Goal: Task Accomplishment & Management: Use online tool/utility

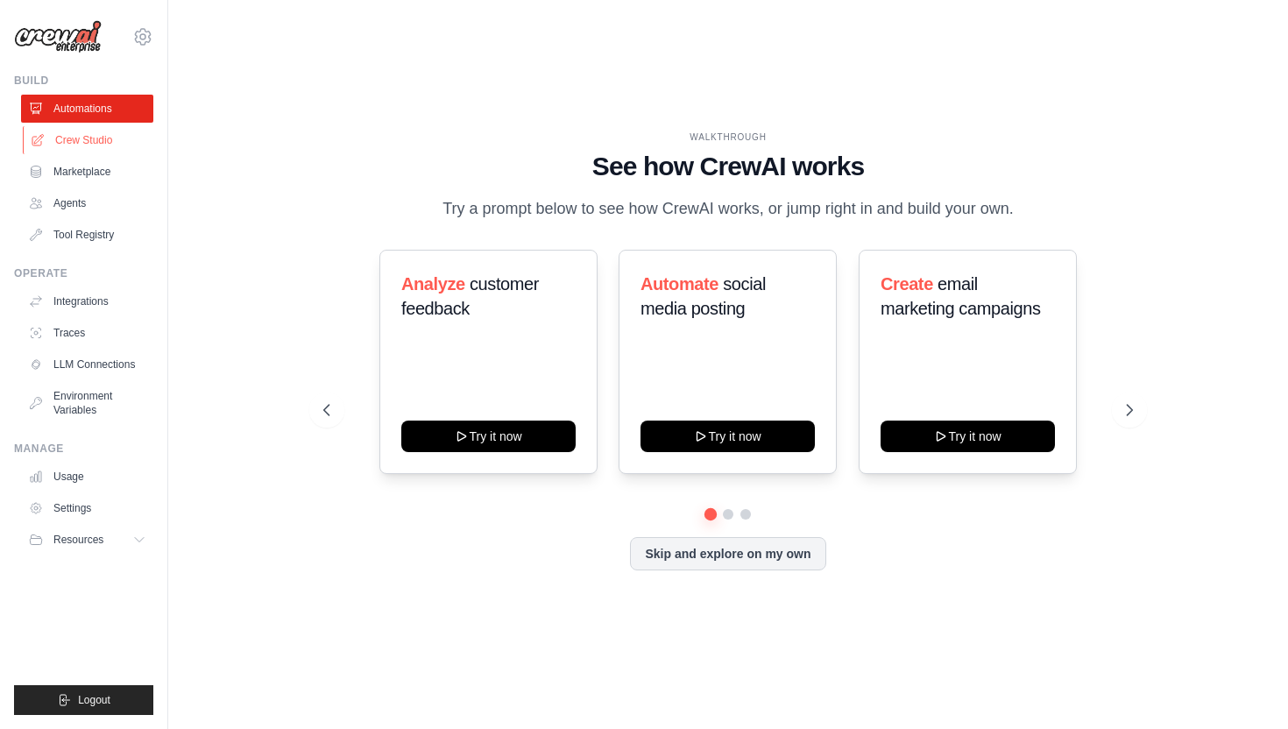
click at [101, 141] on link "Crew Studio" at bounding box center [89, 140] width 132 height 28
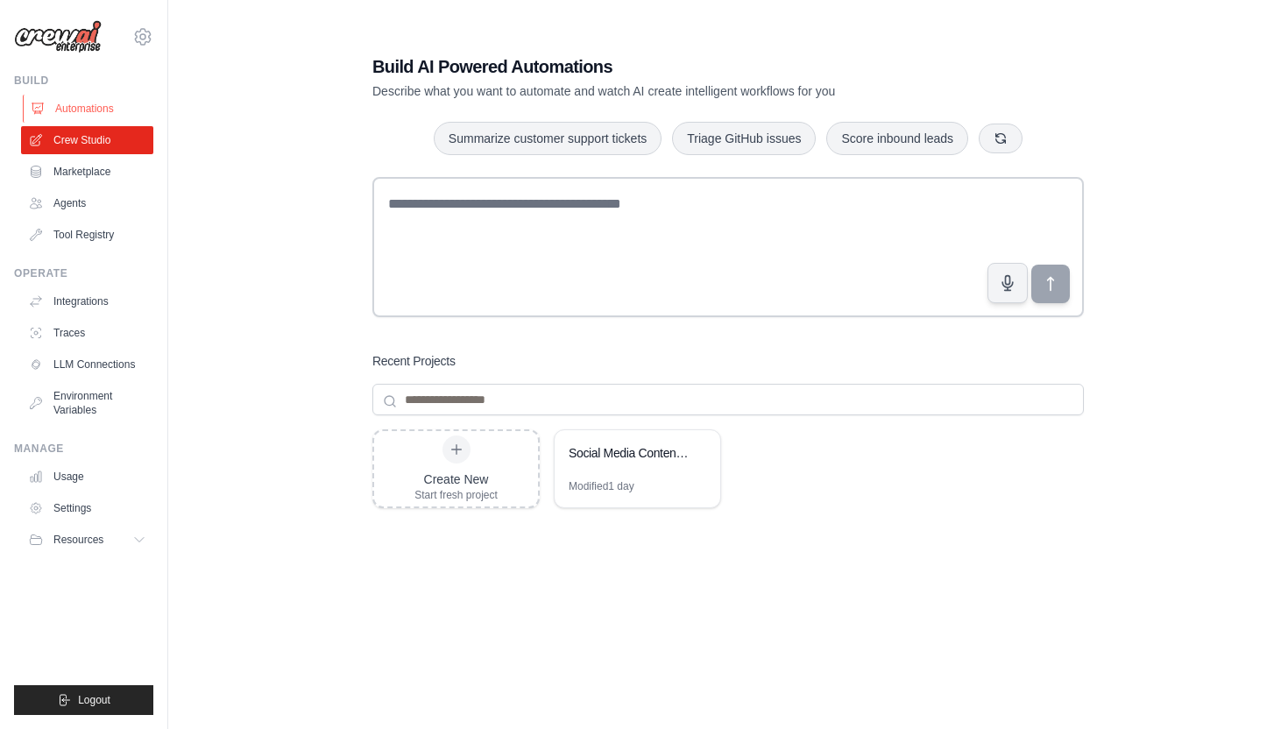
click at [103, 118] on link "Automations" at bounding box center [89, 109] width 132 height 28
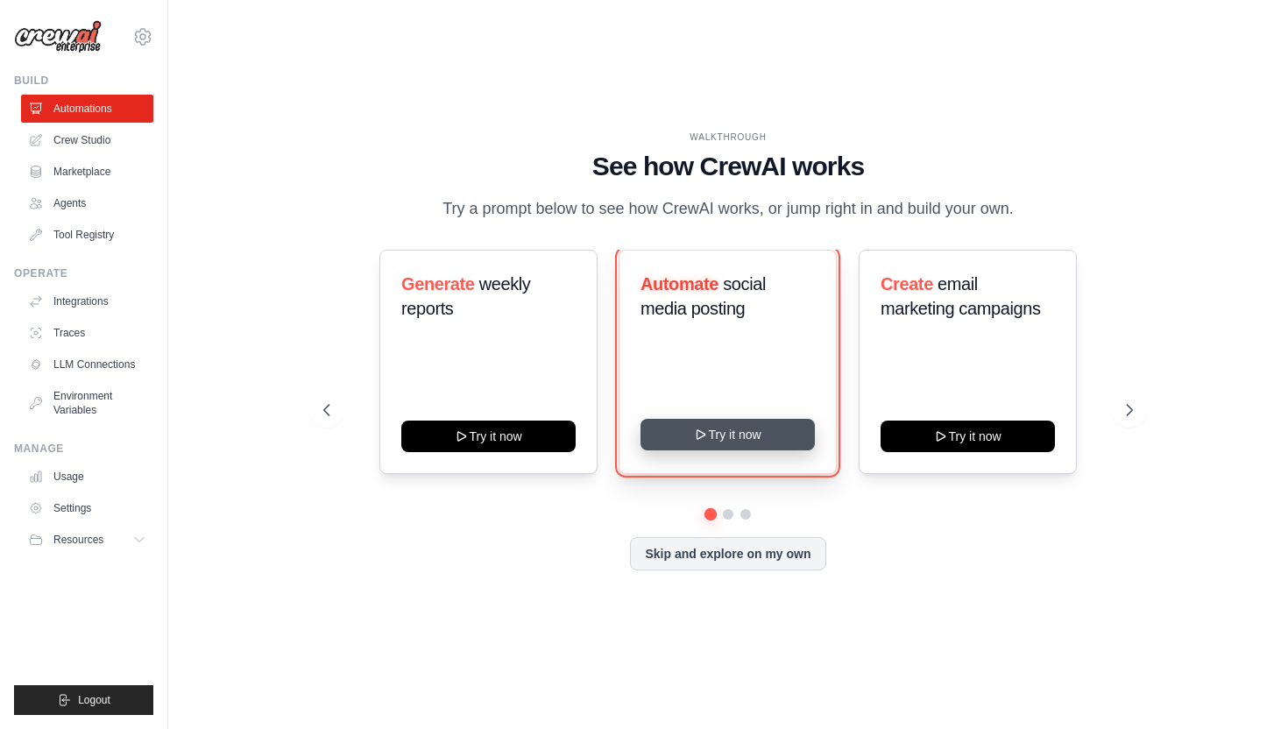
click at [713, 441] on button "Try it now" at bounding box center [728, 435] width 174 height 32
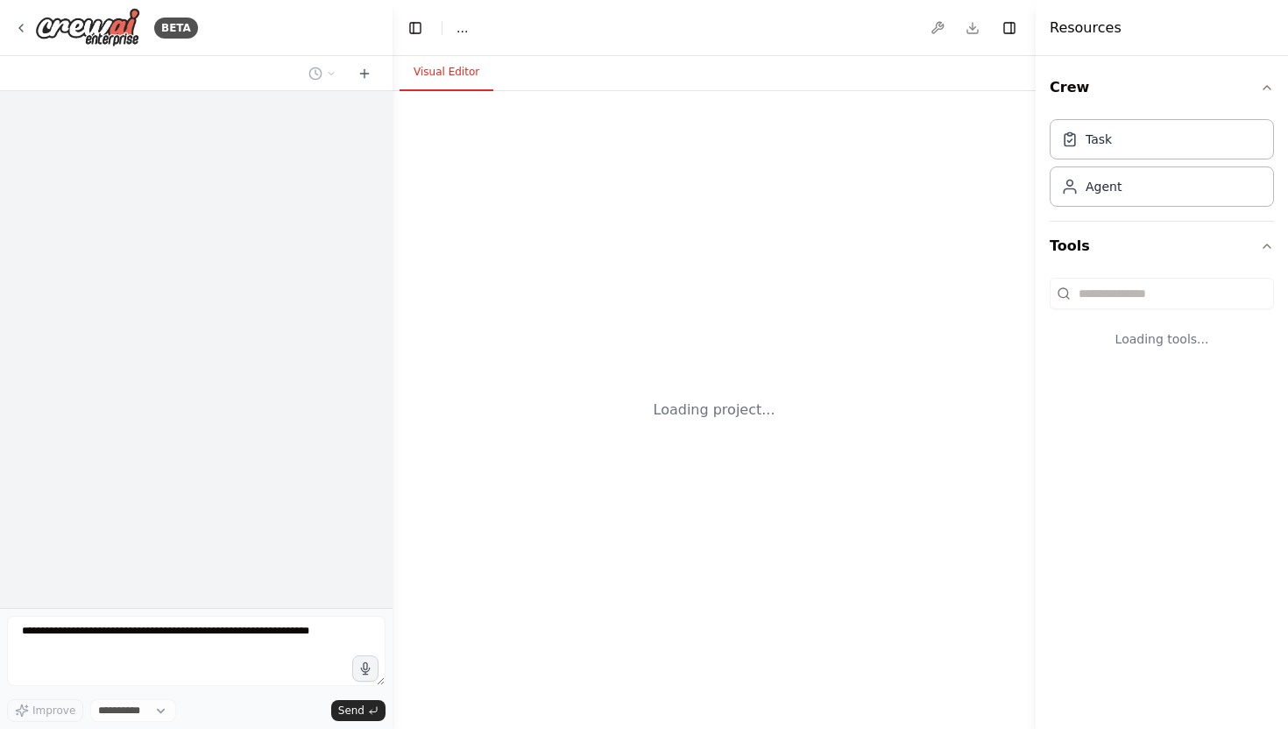
select select "****"
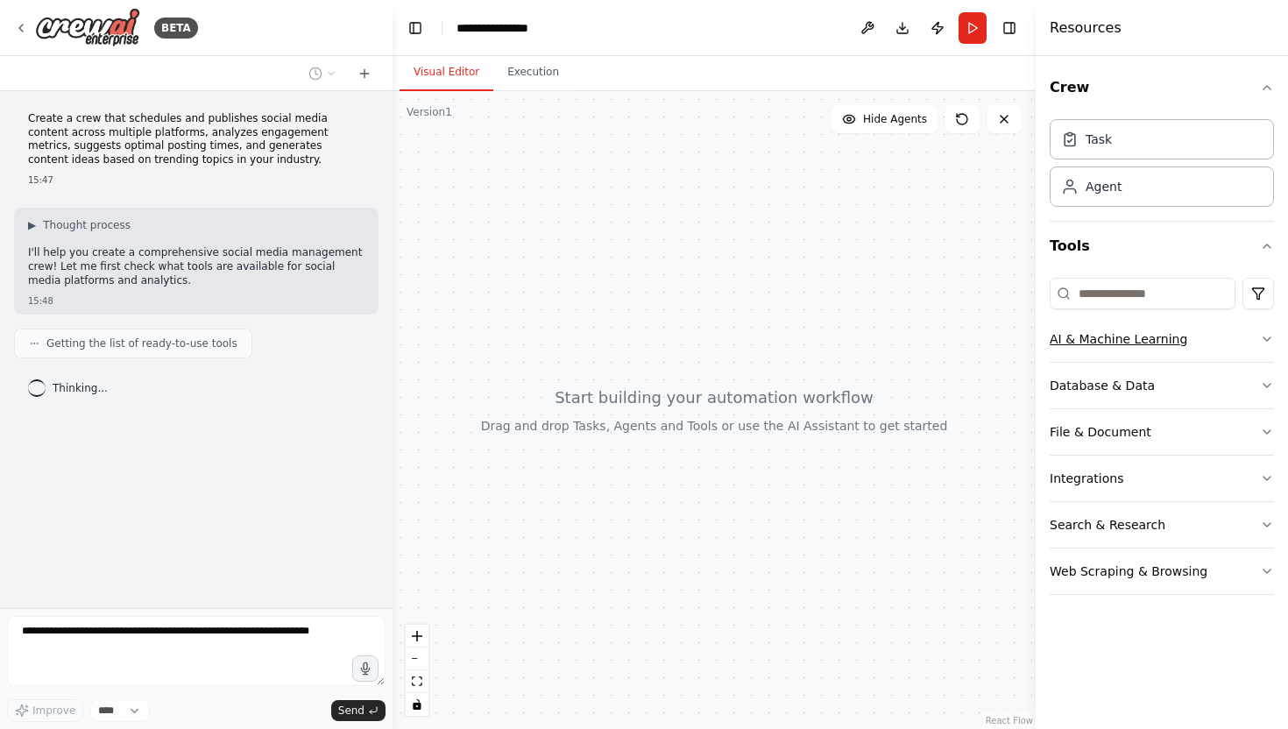
click at [1260, 337] on icon "button" at bounding box center [1267, 339] width 14 height 14
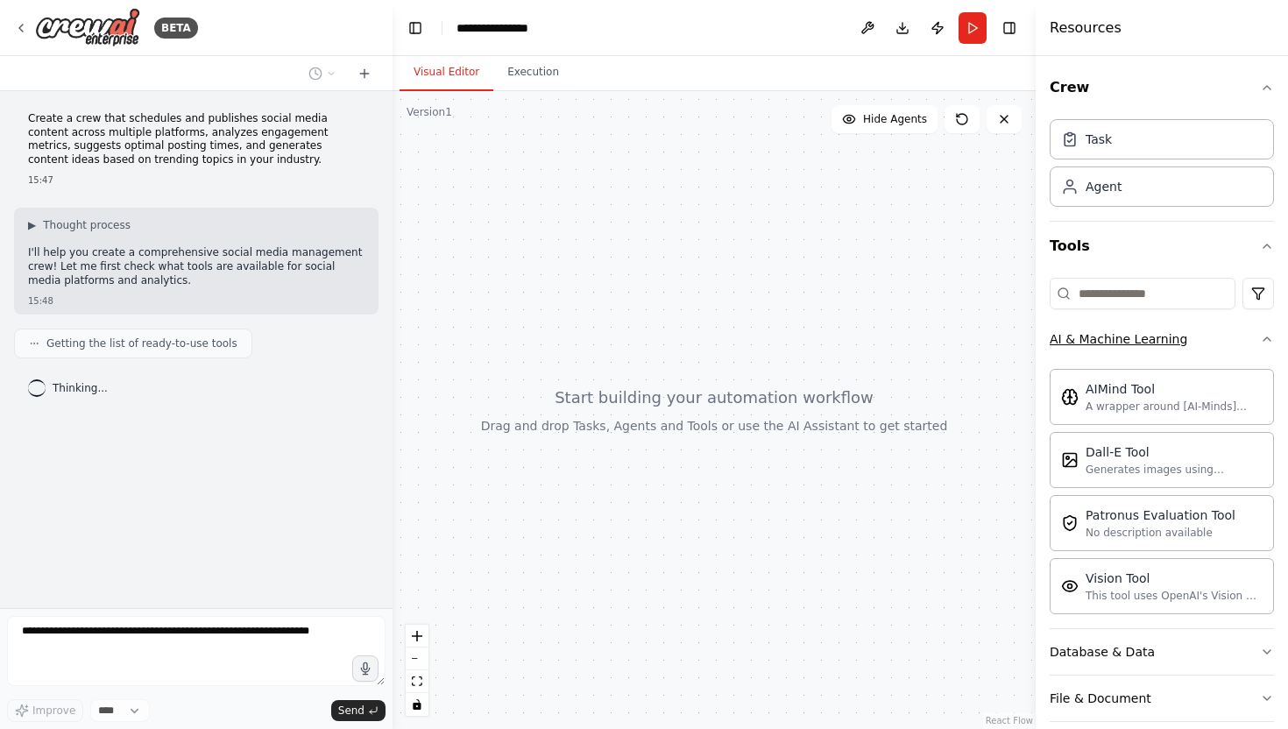
click at [1260, 337] on icon "button" at bounding box center [1267, 339] width 14 height 14
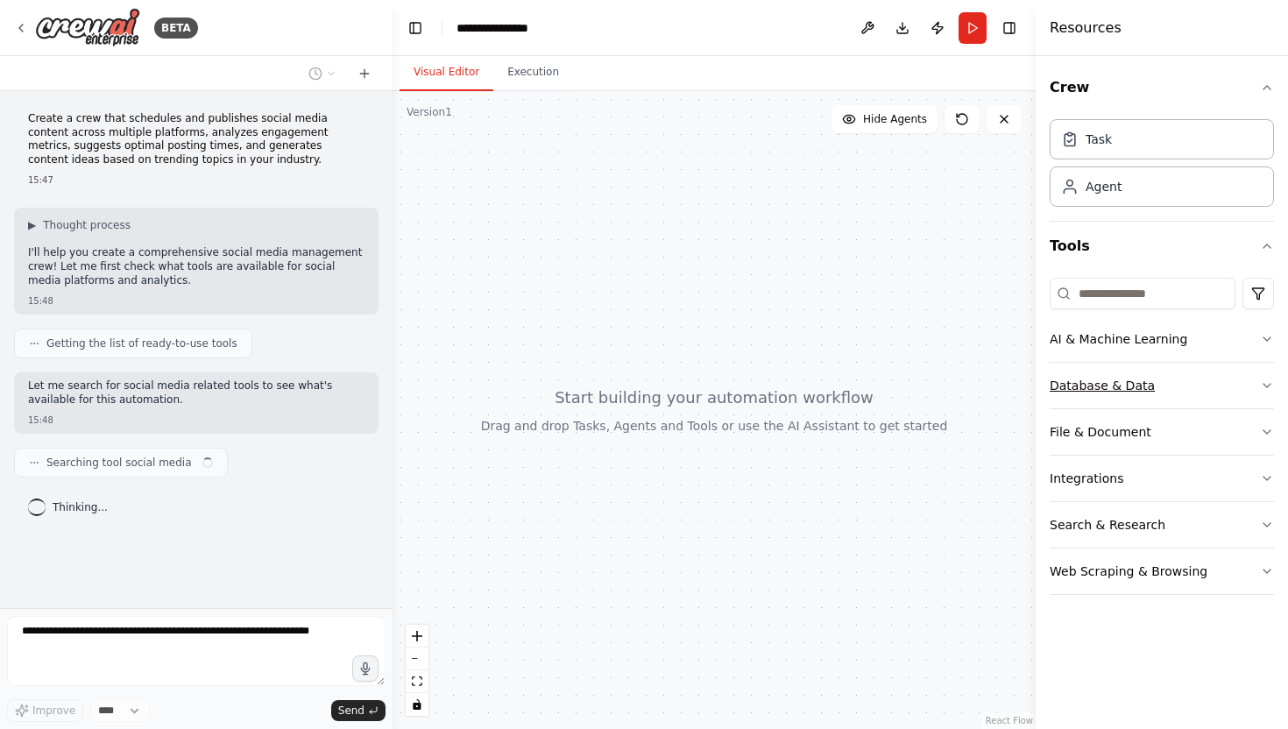
click at [1254, 392] on button "Database & Data" at bounding box center [1162, 386] width 224 height 46
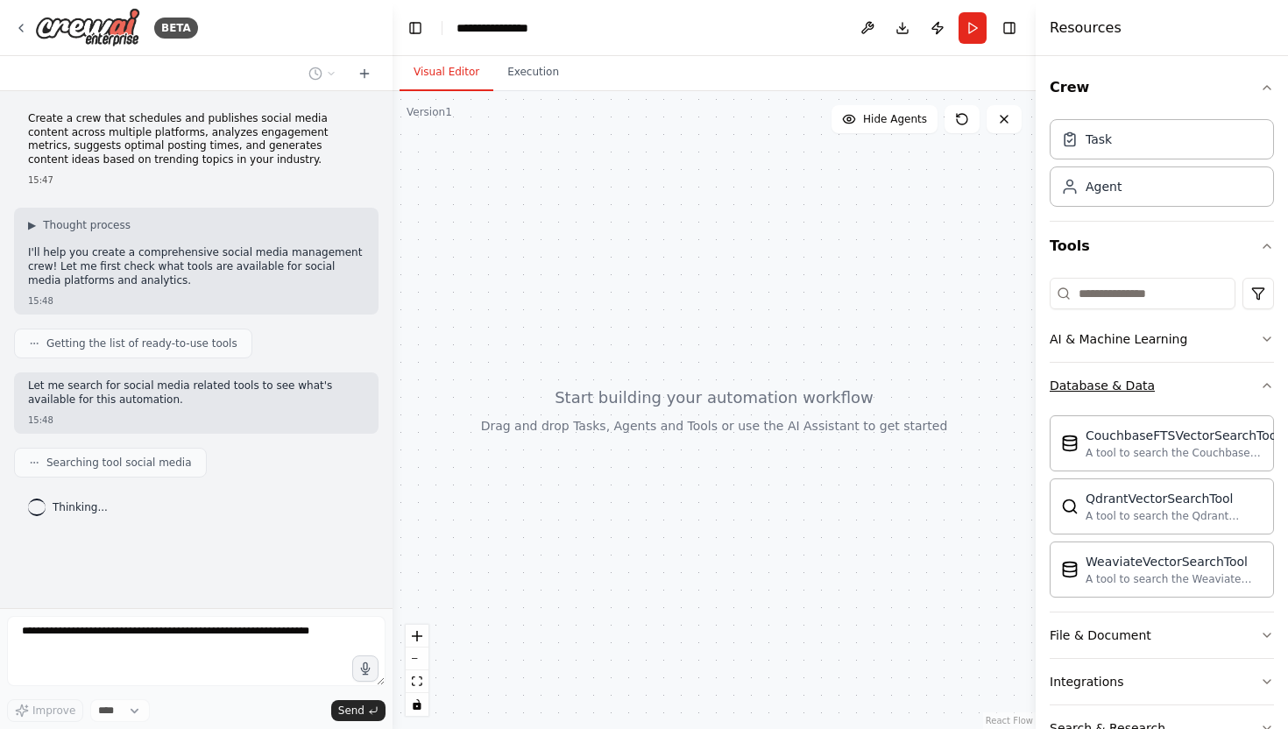
click at [1254, 392] on button "Database & Data" at bounding box center [1162, 386] width 224 height 46
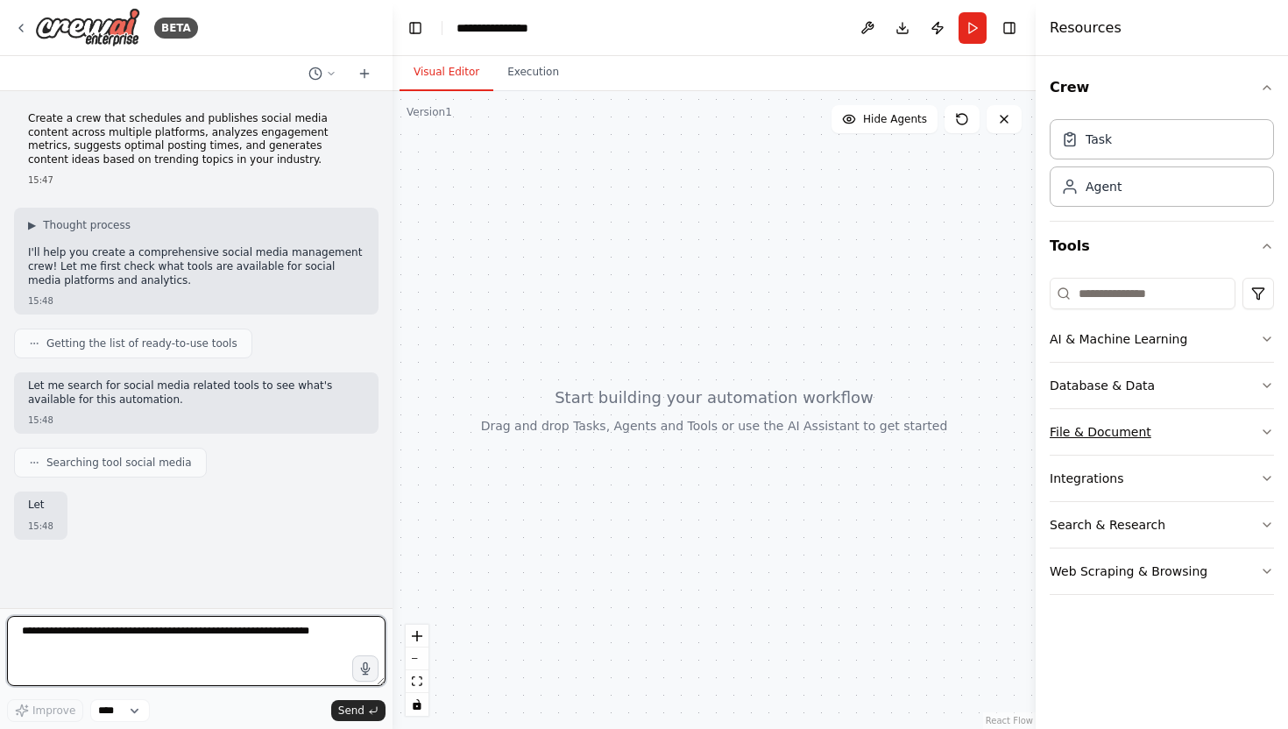
click at [1246, 452] on button "File & Document" at bounding box center [1162, 432] width 224 height 46
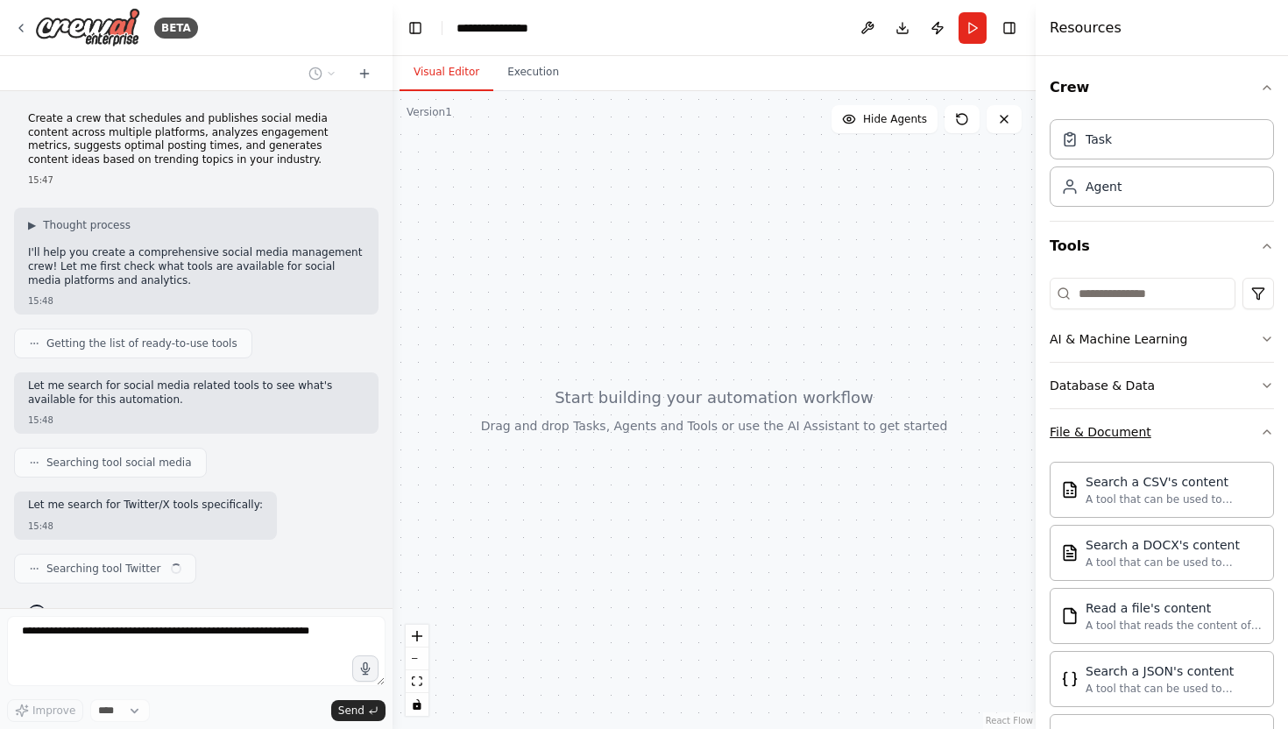
scroll to position [34, 0]
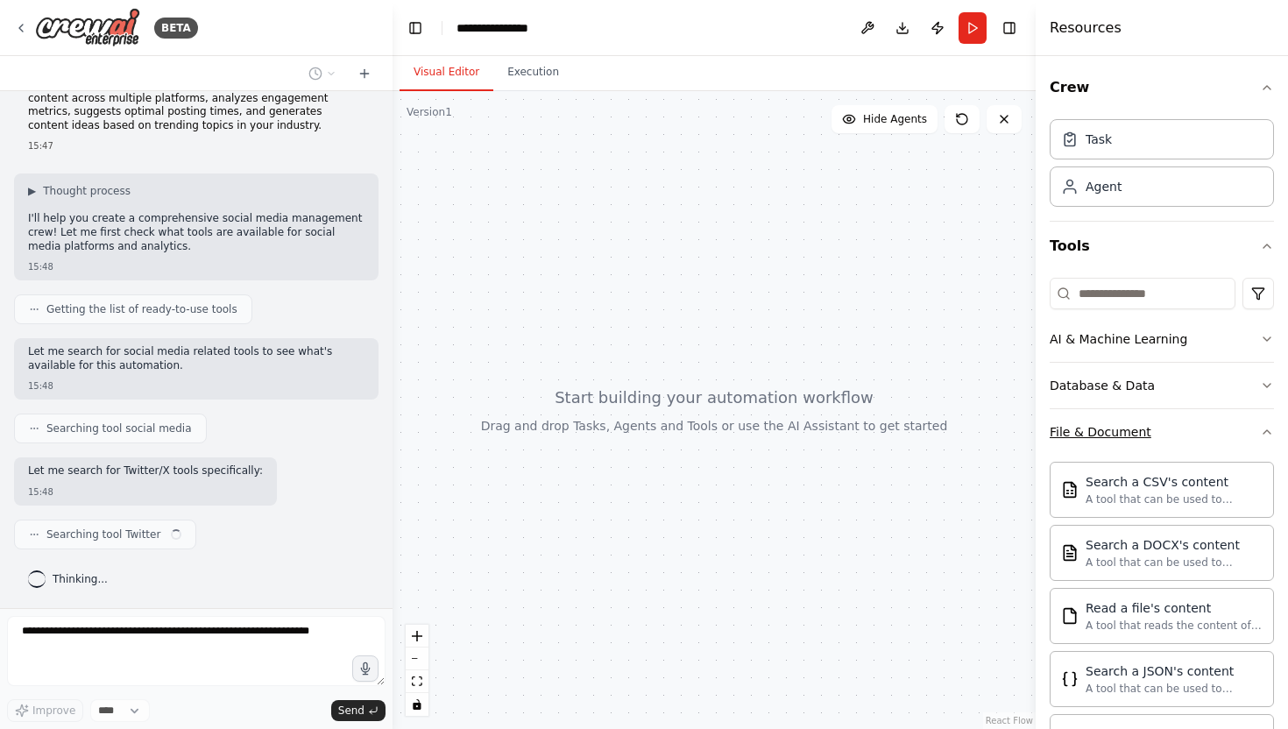
click at [1246, 452] on button "File & Document" at bounding box center [1162, 432] width 224 height 46
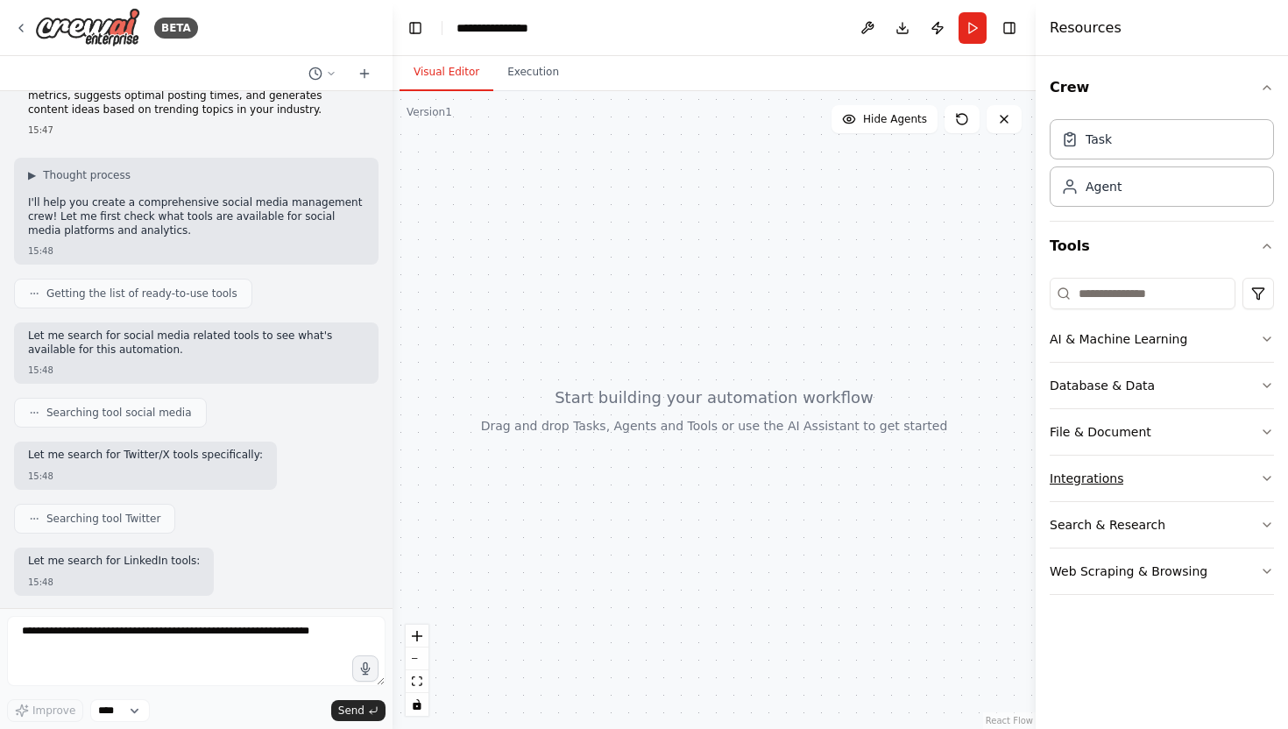
scroll to position [139, 0]
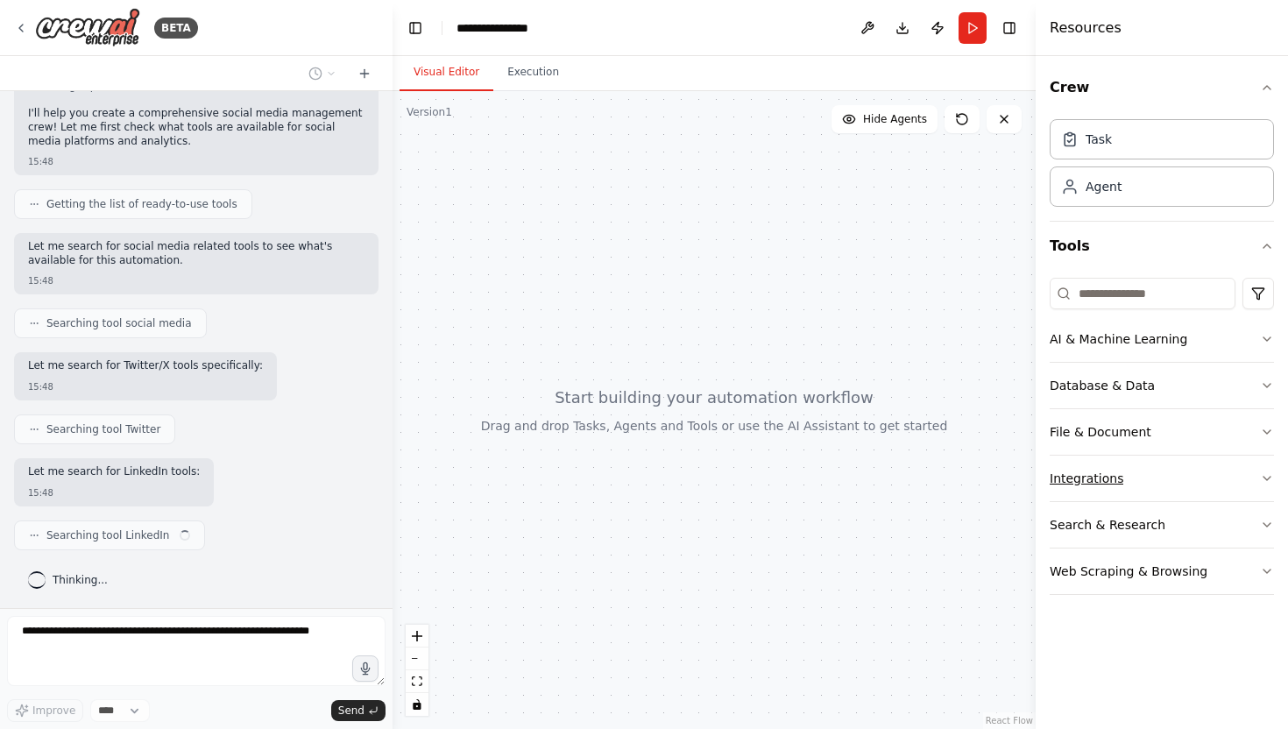
click at [1235, 477] on button "Integrations" at bounding box center [1162, 479] width 224 height 46
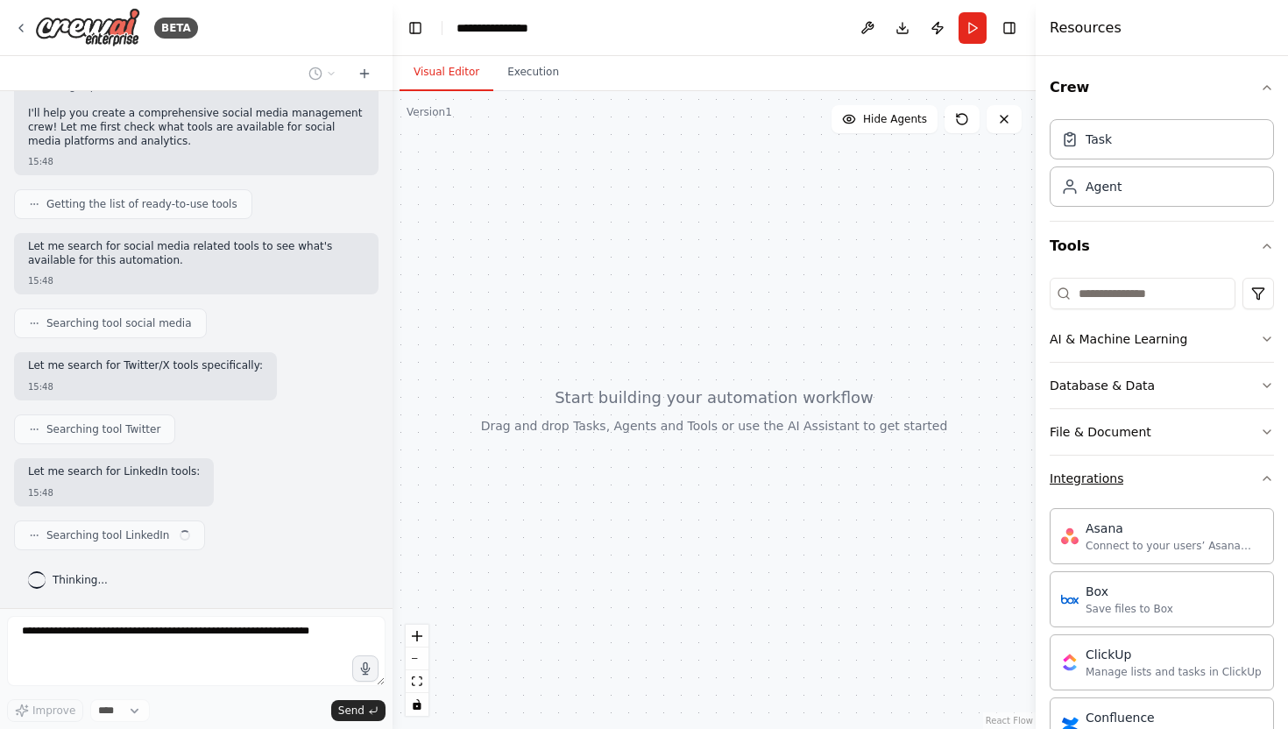
click at [1235, 477] on button "Integrations" at bounding box center [1162, 479] width 224 height 46
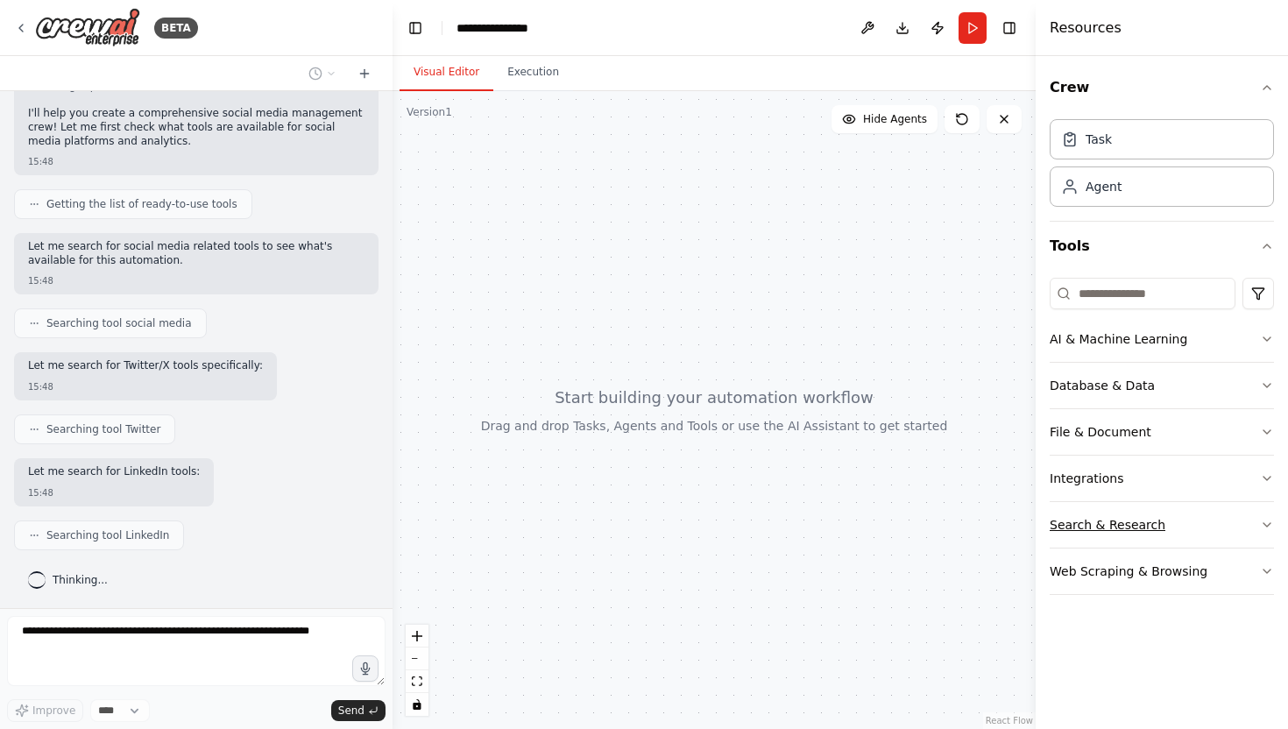
click at [1234, 516] on button "Search & Research" at bounding box center [1162, 525] width 224 height 46
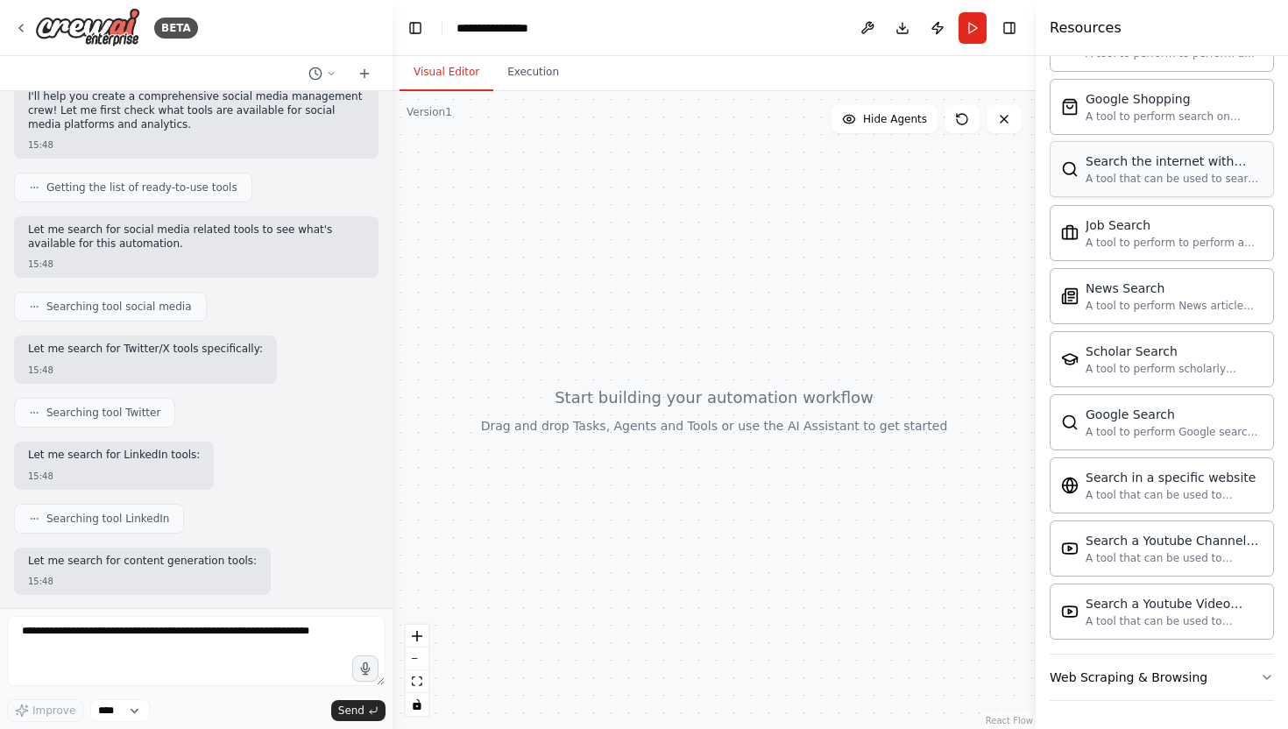
scroll to position [245, 0]
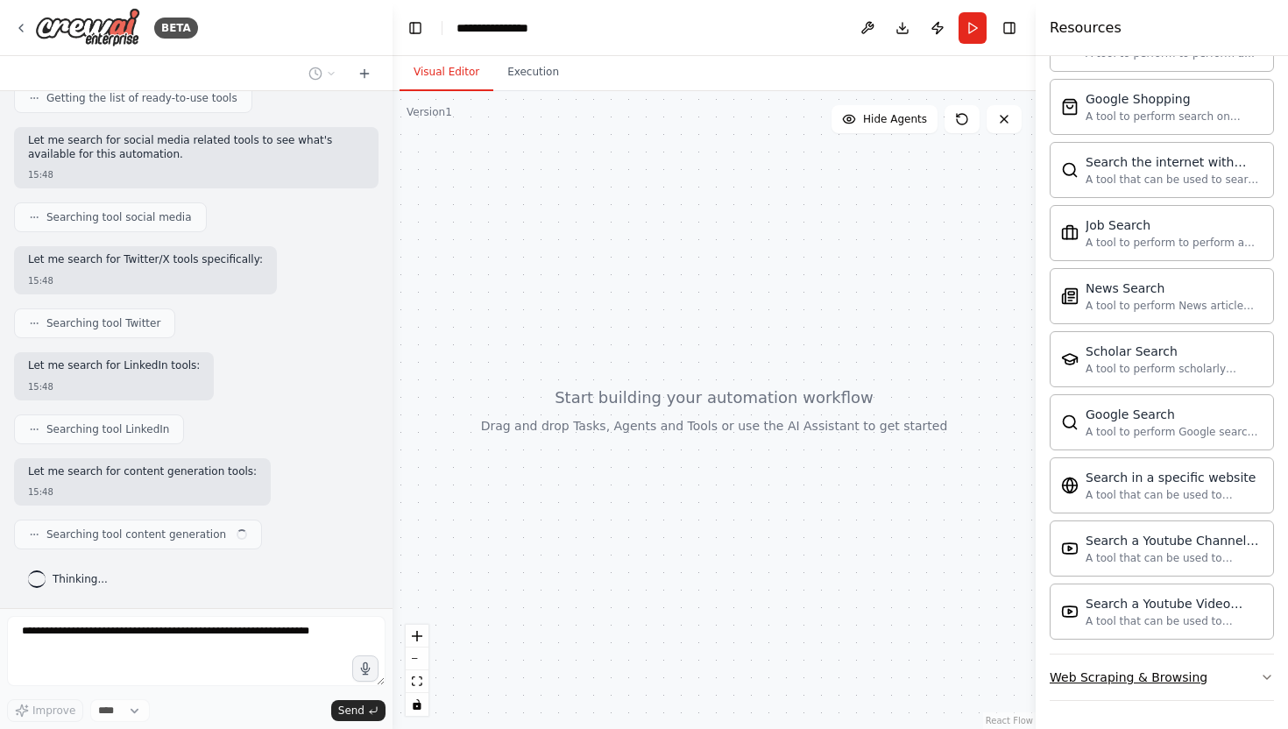
click at [1224, 678] on button "Web Scraping & Browsing" at bounding box center [1162, 678] width 224 height 46
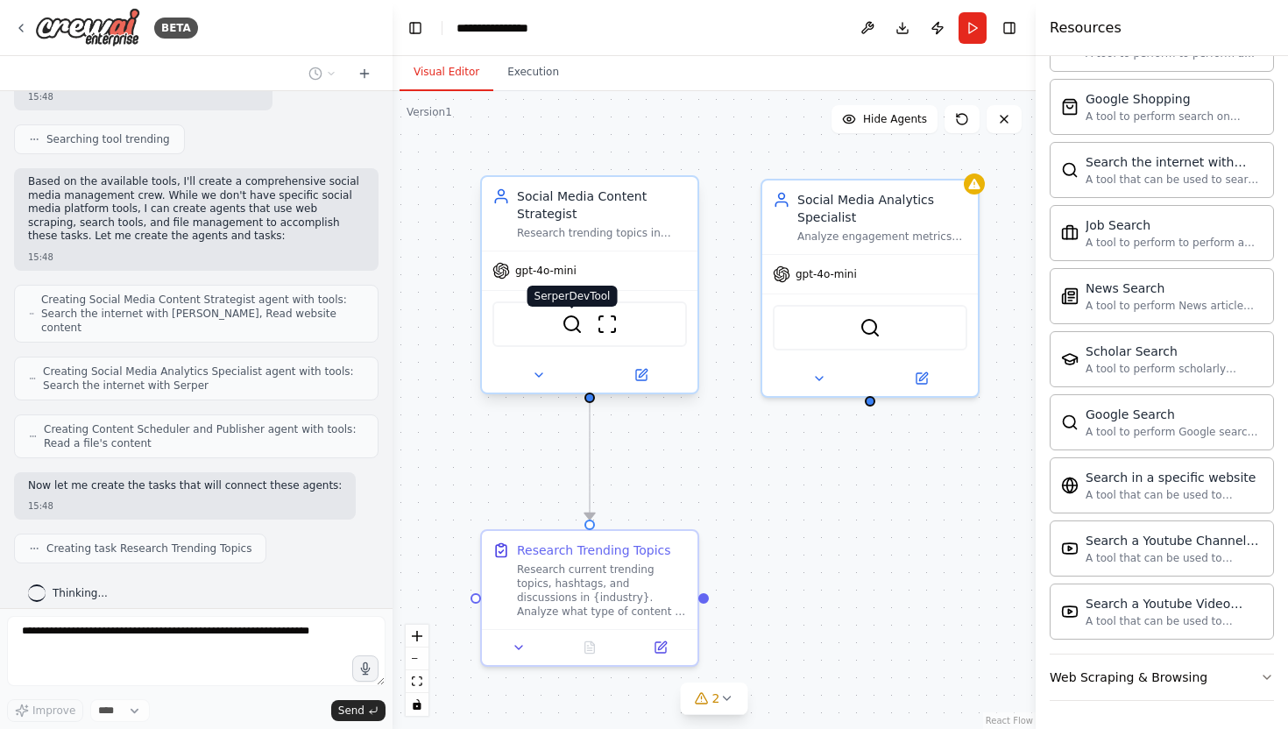
scroll to position [1002, 0]
